Goal: Task Accomplishment & Management: Use online tool/utility

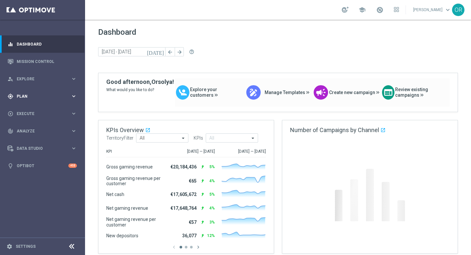
click at [37, 99] on div "gps_fixed Plan keyboard_arrow_right" at bounding box center [42, 95] width 84 height 17
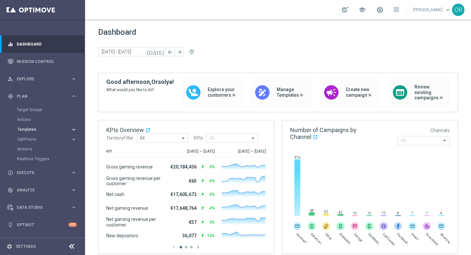
click at [42, 129] on span "Templates" at bounding box center [40, 129] width 47 height 4
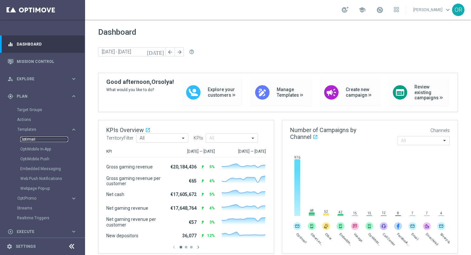
click at [36, 139] on link "Optimail" at bounding box center [44, 138] width 48 height 5
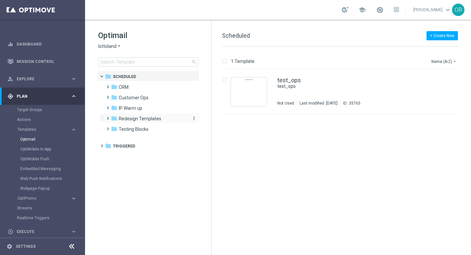
click at [140, 119] on span "Redesign Templates" at bounding box center [140, 118] width 43 height 6
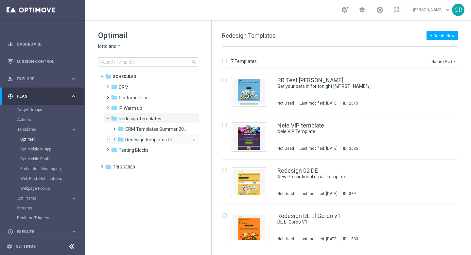
click at [144, 139] on span "Redesign templates UI" at bounding box center [148, 139] width 46 height 6
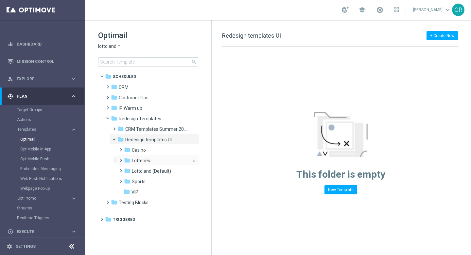
click at [142, 161] on span "Lotteries" at bounding box center [141, 160] width 18 height 6
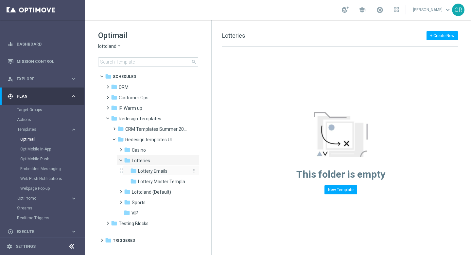
click at [146, 171] on span "Lottery Emails" at bounding box center [152, 171] width 29 height 6
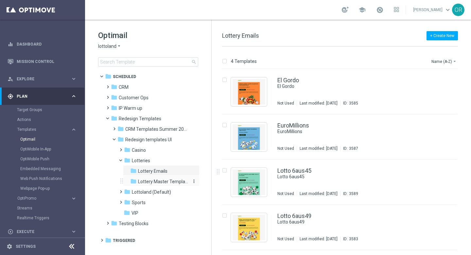
click at [150, 183] on span "Lottery Master Template" at bounding box center [163, 181] width 51 height 6
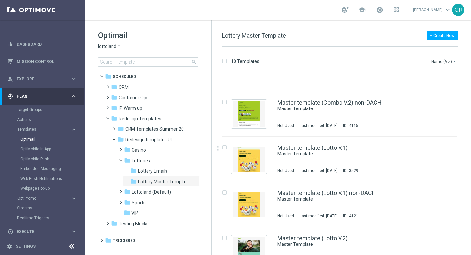
scroll to position [266, 0]
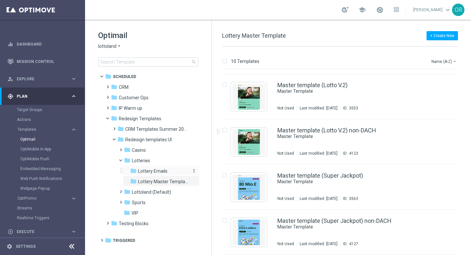
click at [152, 172] on span "Lottery Emails" at bounding box center [152, 171] width 29 height 6
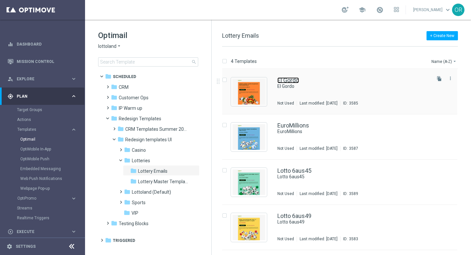
click at [291, 81] on link "El Gordo" at bounding box center [288, 80] width 22 height 6
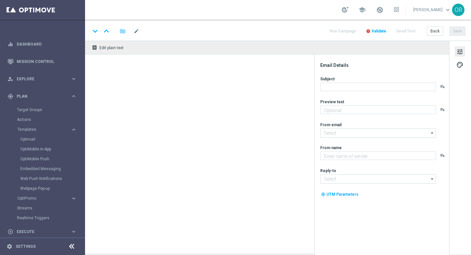
type textarea "Doesn't it look great?"
type input "[EMAIL_ADDRESS][DOMAIN_NAME]"
type textarea "Lottoland"
type input "[EMAIL_ADDRESS][DOMAIN_NAME]"
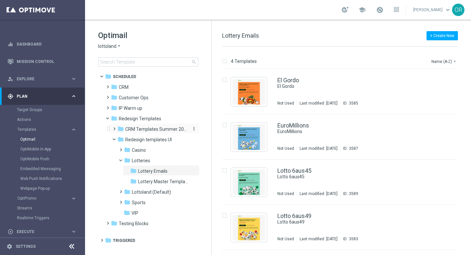
click at [152, 131] on span "CRM Templates Summer 2025" at bounding box center [156, 129] width 62 height 6
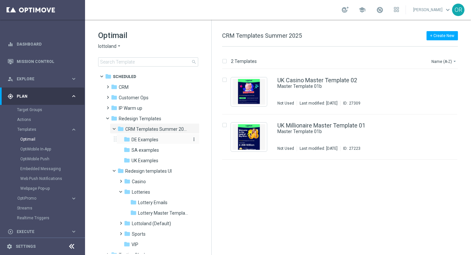
click at [151, 138] on span "DE Examples" at bounding box center [145, 139] width 27 height 6
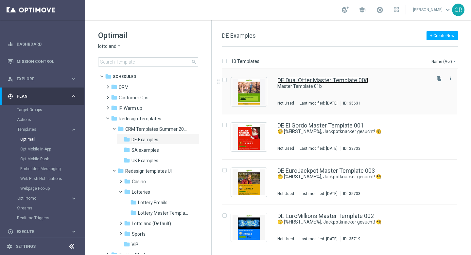
click at [297, 79] on link "DE Dual Offer Master Template 008" at bounding box center [322, 80] width 91 height 6
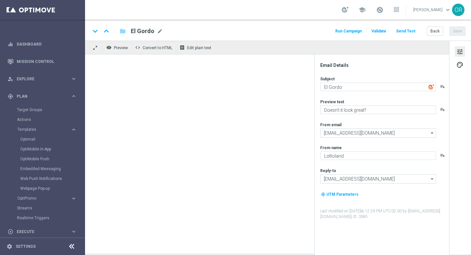
type textarea "Master Template 01b"
type textarea "preview text"
type input "[EMAIL_ADDRESS][DOMAIN_NAME]"
